Goal: Task Accomplishment & Management: Manage account settings

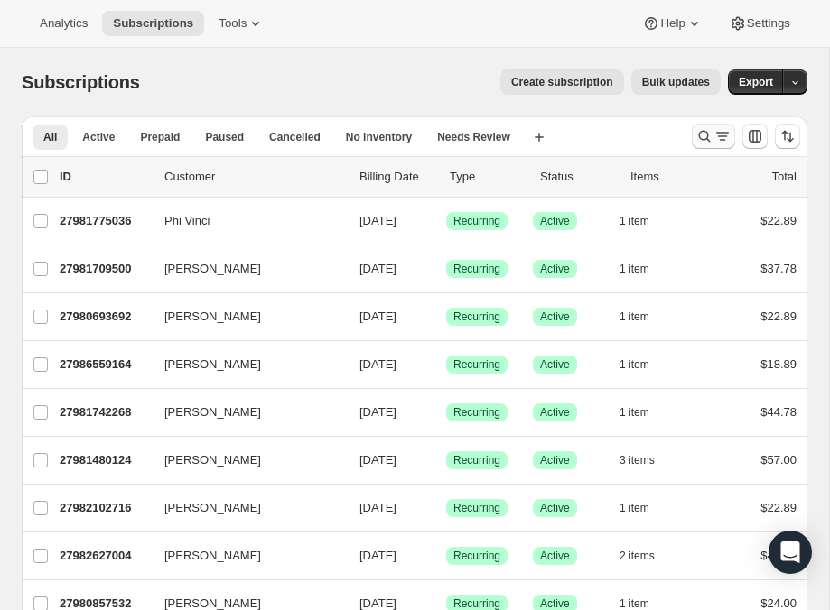
click at [704, 137] on icon "Search and filter results" at bounding box center [704, 136] width 18 height 18
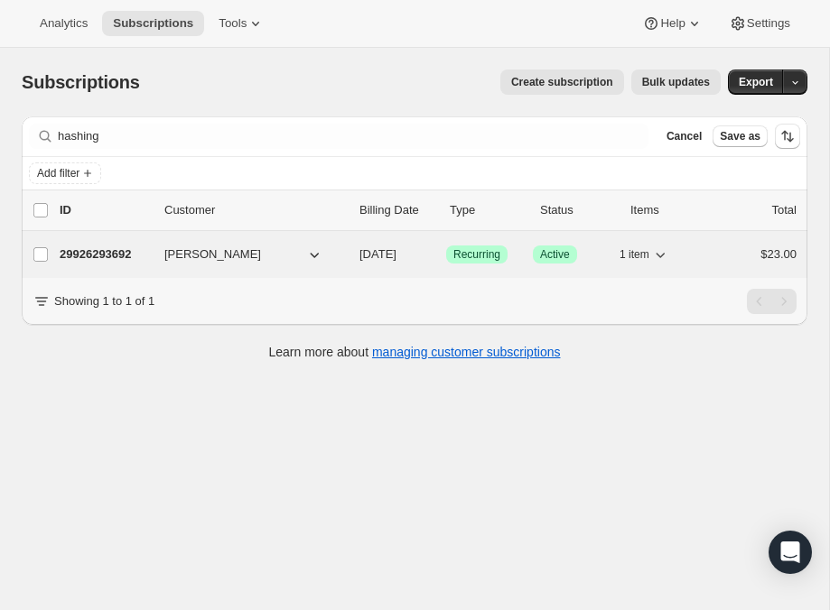
drag, startPoint x: 647, startPoint y: 152, endPoint x: 255, endPoint y: 257, distance: 406.6
click at [255, 257] on button "[PERSON_NAME]" at bounding box center [243, 254] width 181 height 29
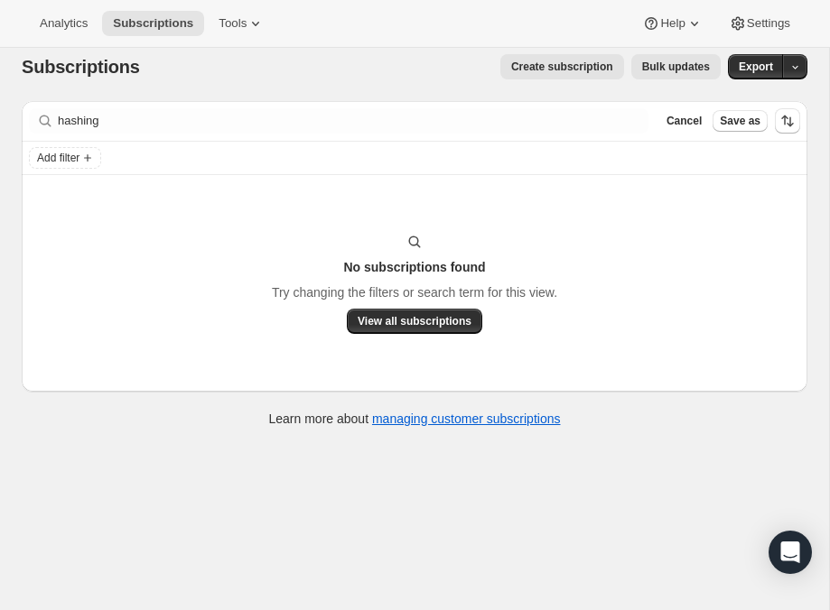
scroll to position [17, 0]
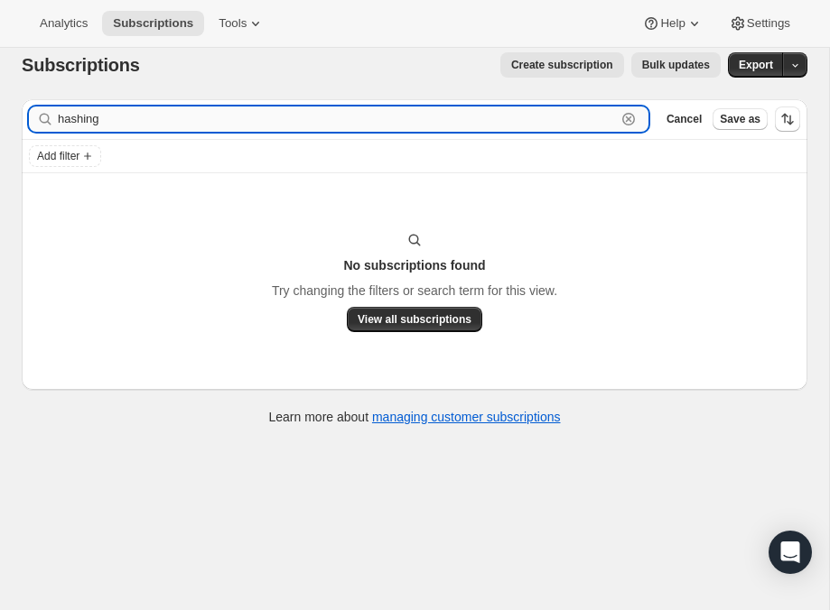
click at [147, 119] on input "hashing" at bounding box center [337, 119] width 558 height 25
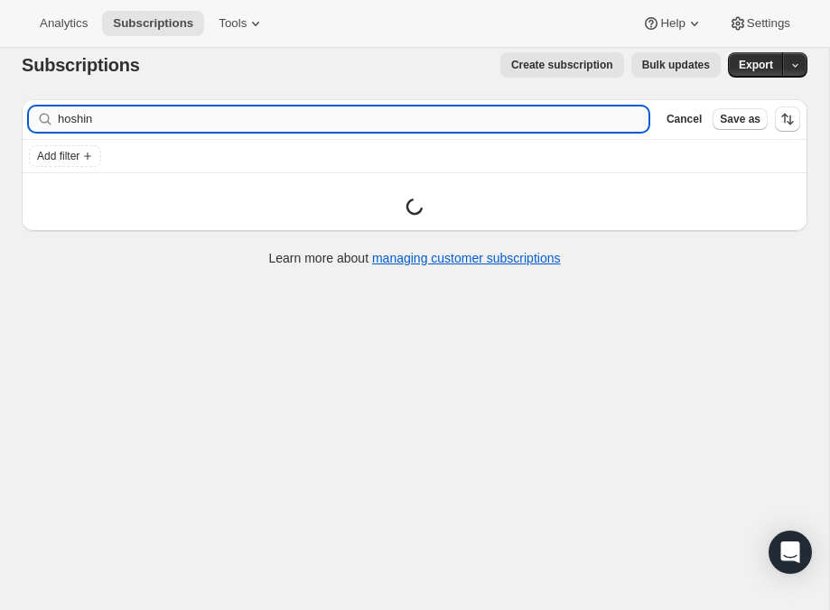
type input "hoshin"
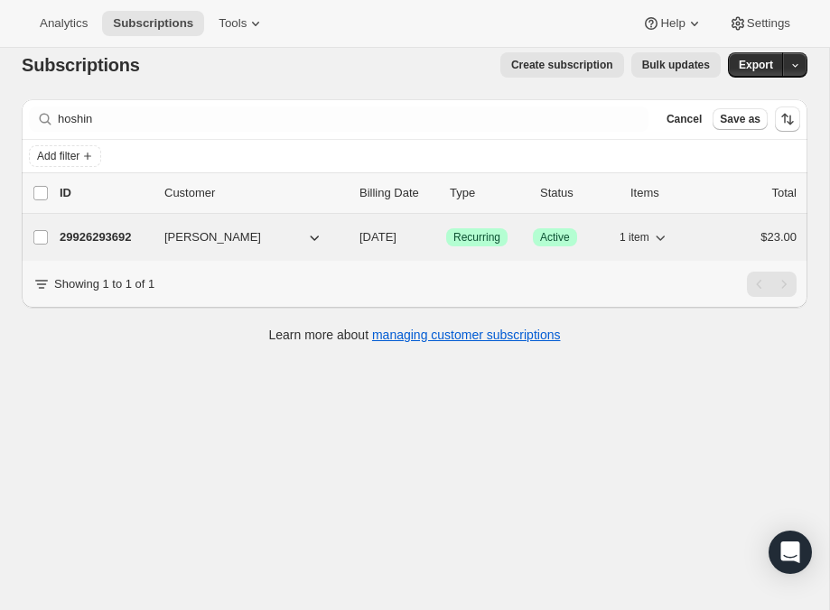
click at [256, 231] on button "[PERSON_NAME]" at bounding box center [243, 237] width 181 height 29
click at [472, 245] on span "Recurring" at bounding box center [476, 237] width 47 height 14
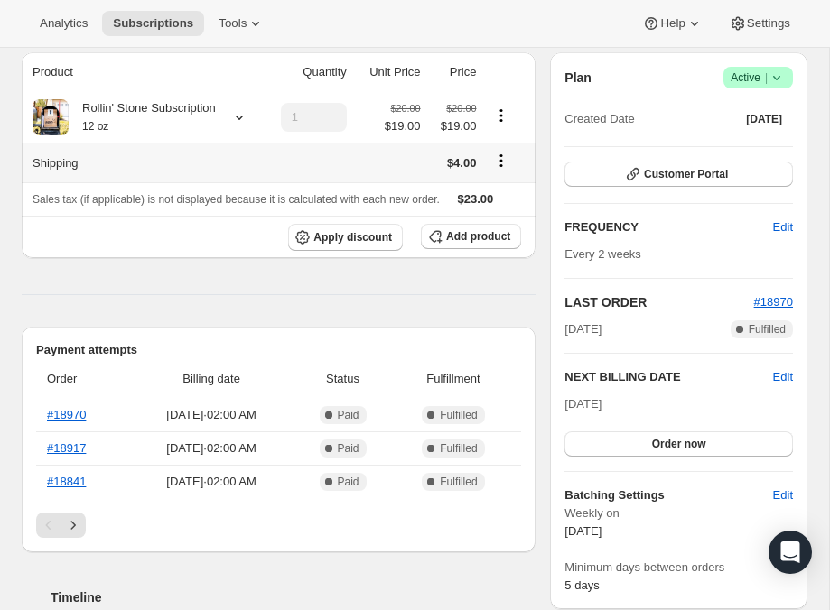
scroll to position [171, 0]
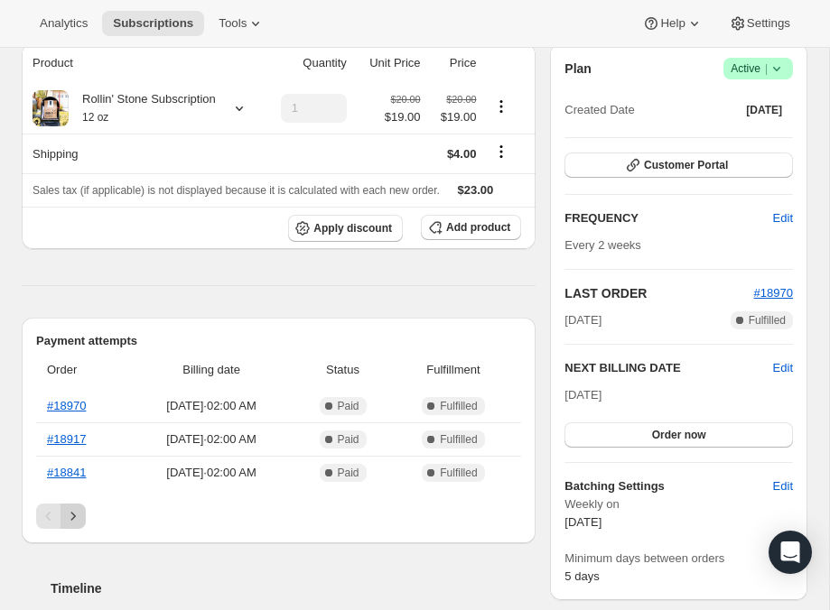
click at [81, 525] on icon "Next" at bounding box center [73, 516] width 18 height 18
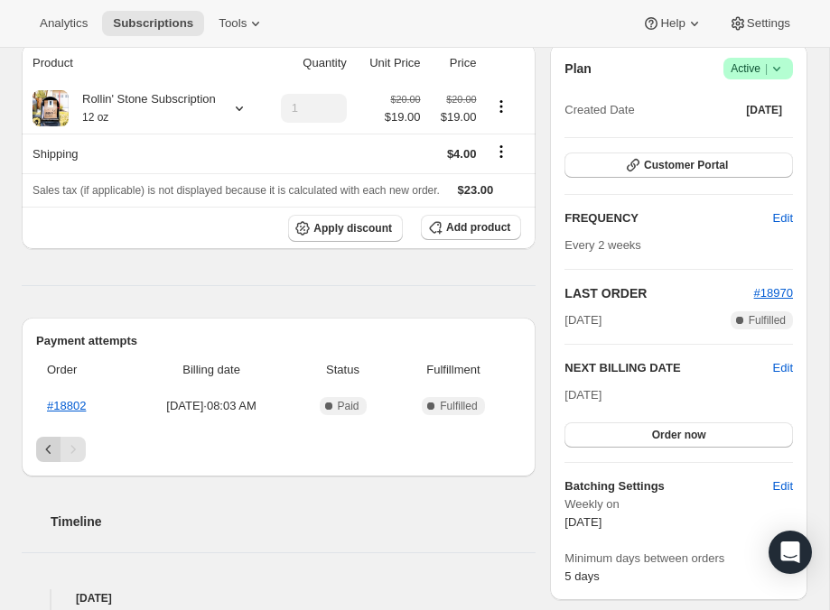
click at [39, 462] on button "Previous" at bounding box center [48, 449] width 25 height 25
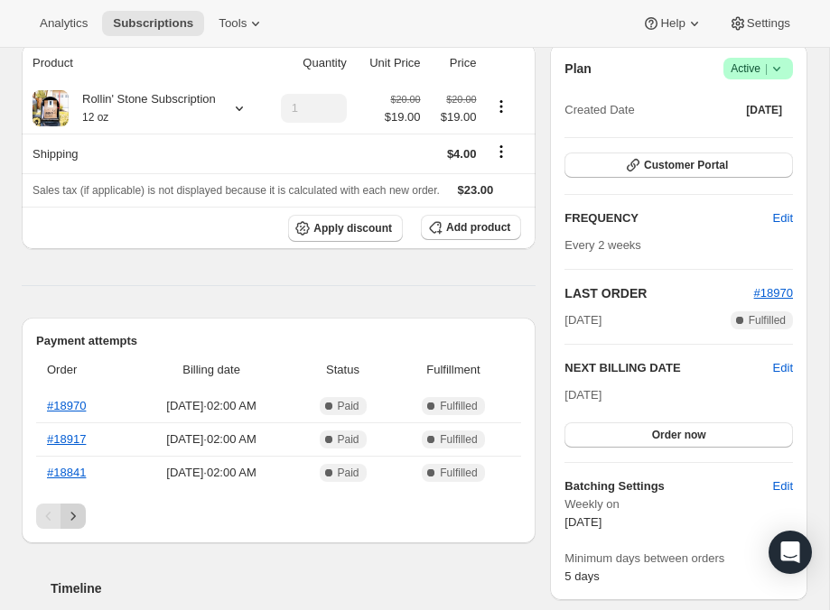
click at [85, 529] on button "Next" at bounding box center [72, 516] width 25 height 25
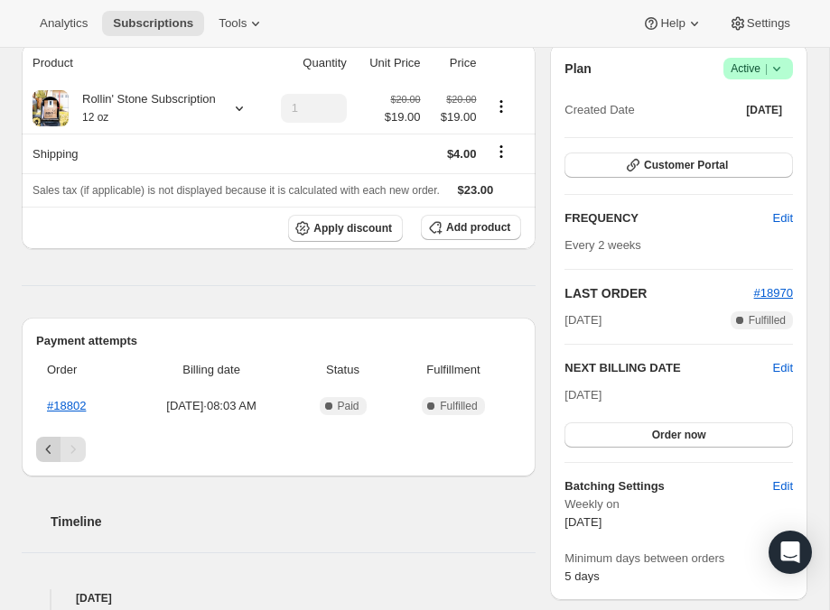
click at [51, 459] on icon "Previous" at bounding box center [49, 450] width 18 height 18
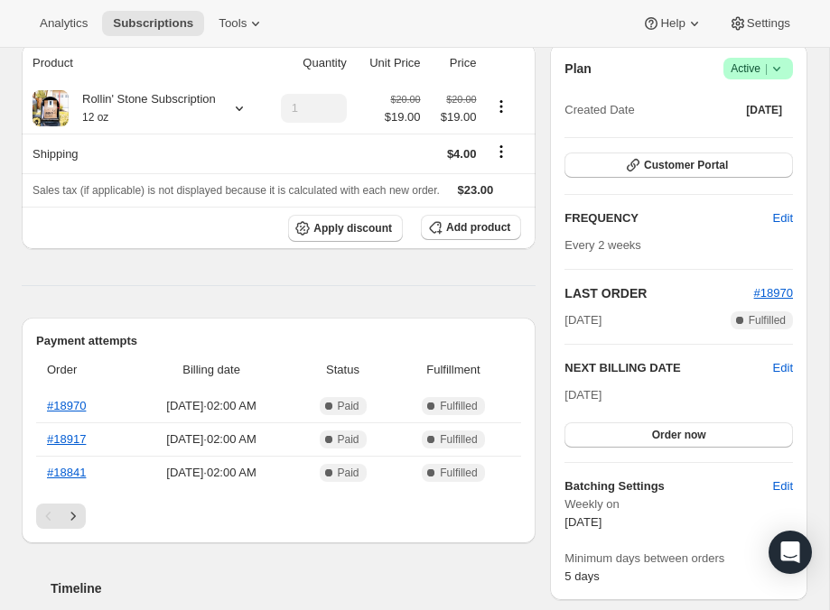
click at [778, 52] on div "Plan Success Active | Created Date [DATE] Customer Portal FREQUENCY Edit Every …" at bounding box center [678, 321] width 257 height 557
click at [782, 72] on icon at bounding box center [776, 69] width 18 height 18
click at [746, 141] on span "Cancel subscription" at bounding box center [752, 135] width 102 height 14
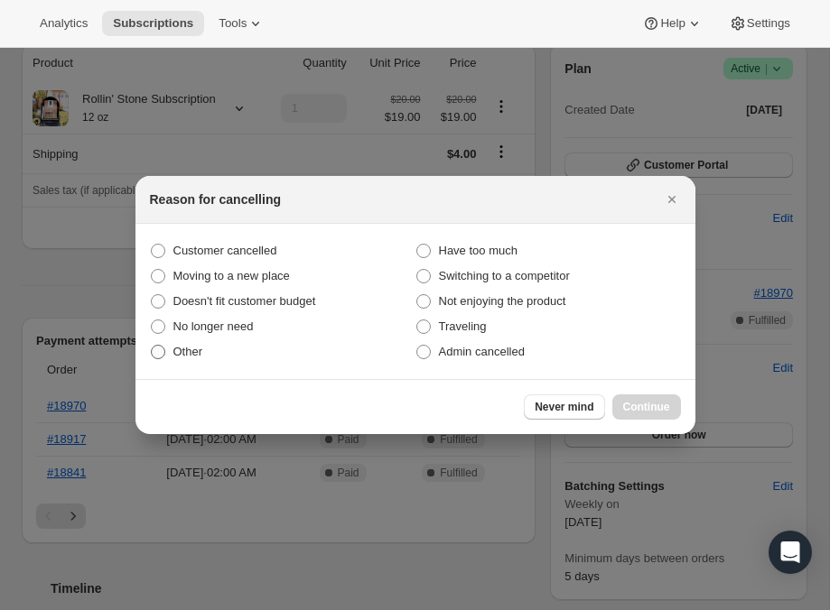
click at [162, 354] on span ":rlj:" at bounding box center [158, 352] width 14 height 14
click at [152, 346] on input "Other" at bounding box center [151, 345] width 1 height 1
radio input "true"
click at [646, 397] on button "Continue" at bounding box center [646, 406] width 69 height 25
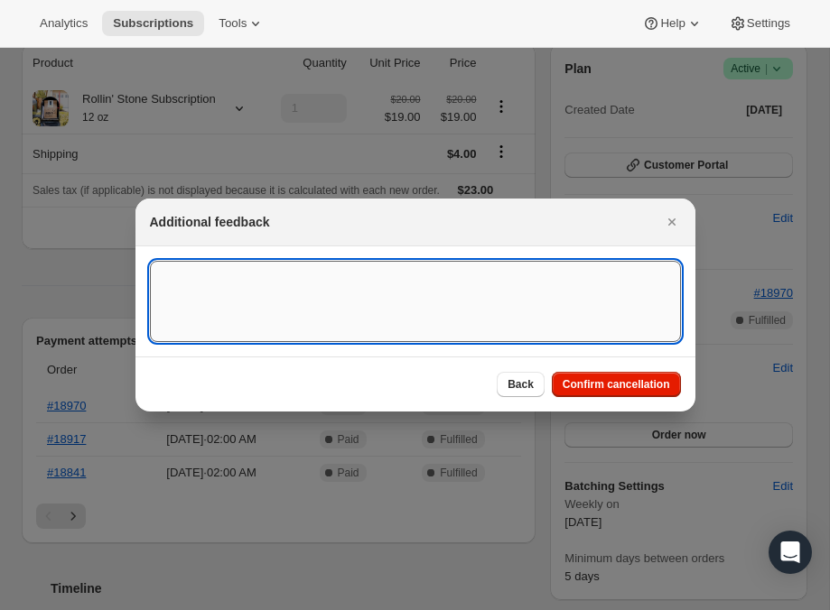
click at [374, 300] on textarea ":rlj:" at bounding box center [415, 301] width 531 height 81
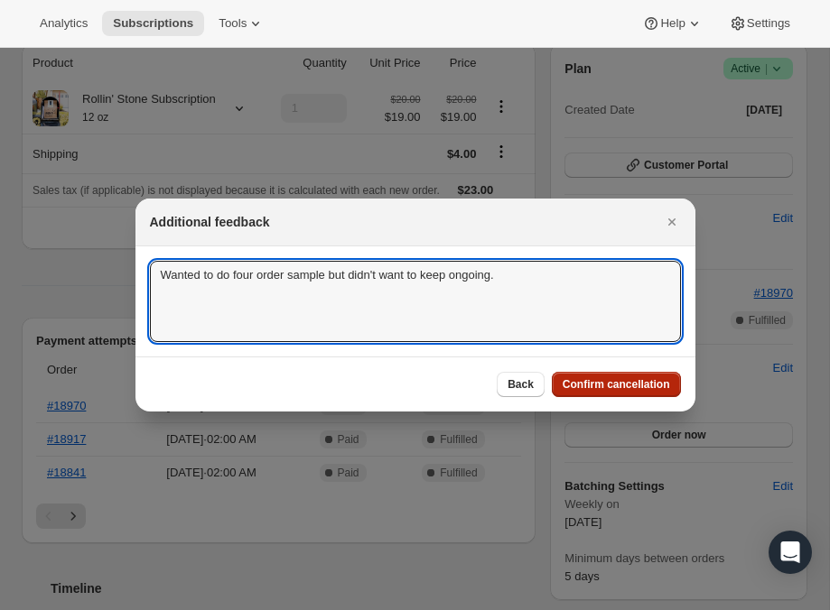
type textarea "Wanted to do four order sample but didn't want to keep ongoing."
click at [591, 381] on span "Confirm cancellation" at bounding box center [615, 384] width 107 height 14
